Goal: Find specific page/section: Find specific page/section

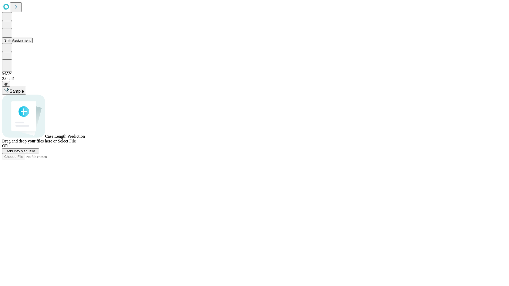
click at [33, 43] on button "Shift Assignment" at bounding box center [17, 41] width 30 height 6
